Goal: Task Accomplishment & Management: Use online tool/utility

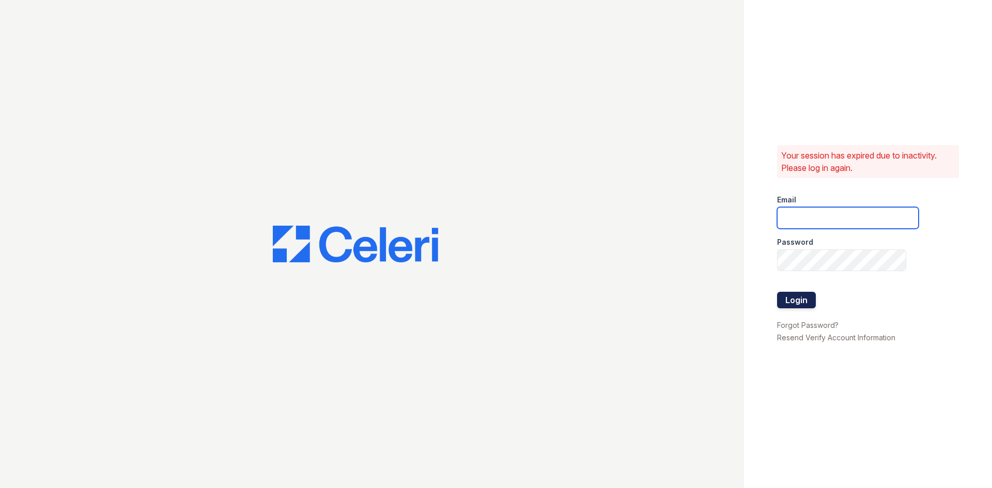
type input "[EMAIL_ADDRESS][DOMAIN_NAME]"
click at [799, 298] on button "Login" at bounding box center [796, 300] width 39 height 17
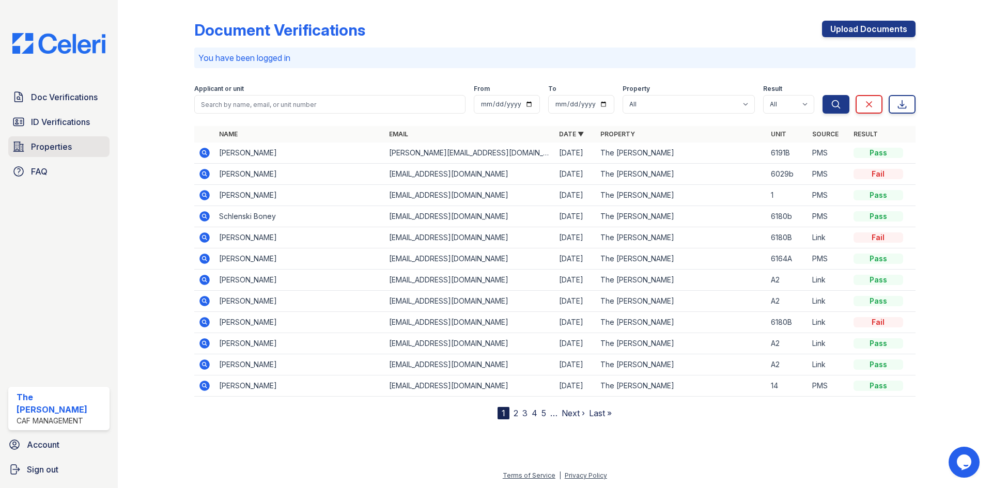
click at [55, 150] on span "Properties" at bounding box center [51, 147] width 41 height 12
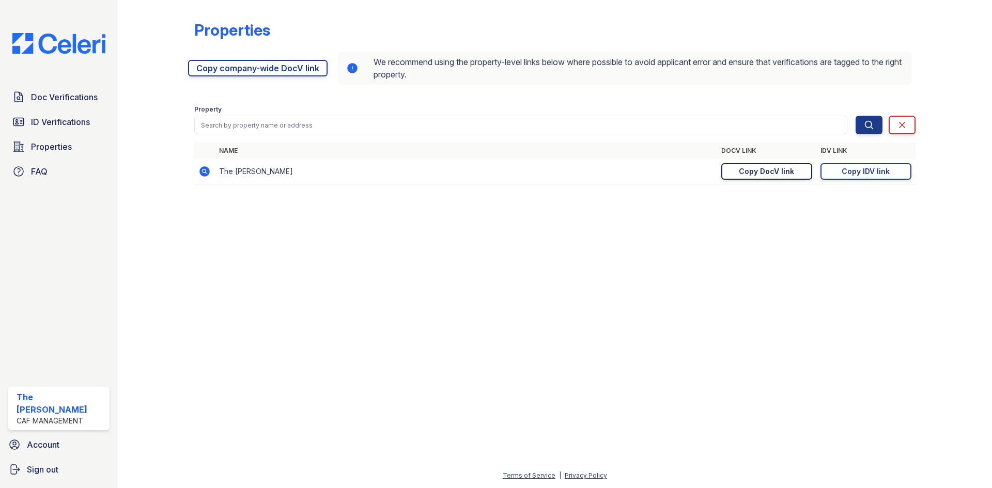
click at [765, 169] on div "Copy DocV link" at bounding box center [766, 171] width 55 height 10
click at [861, 170] on div "Copy IDV link" at bounding box center [866, 171] width 48 height 10
